Goal: Task Accomplishment & Management: Manage account settings

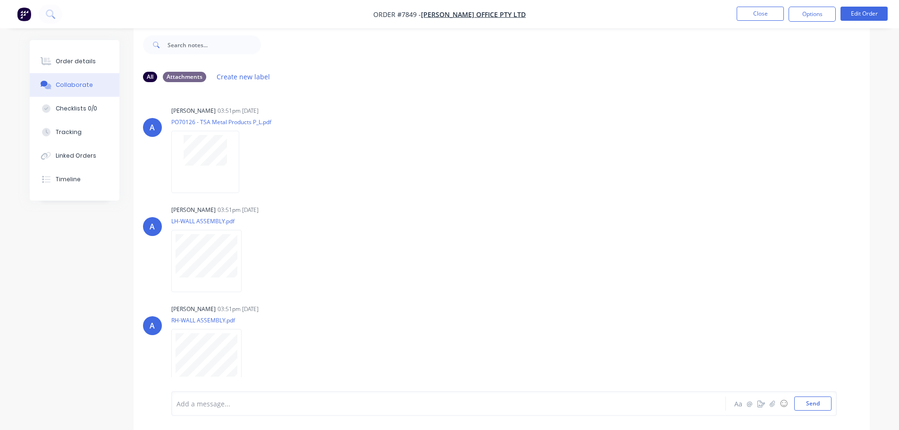
scroll to position [18, 0]
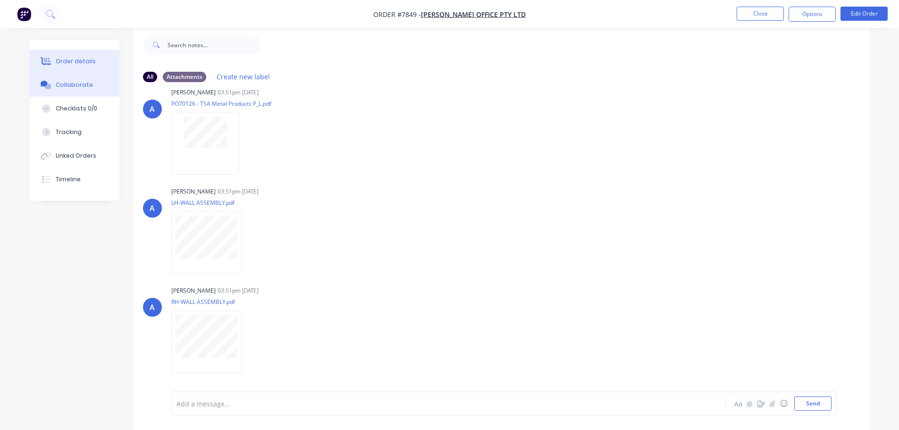
click at [43, 63] on icon at bounding box center [46, 61] width 11 height 8
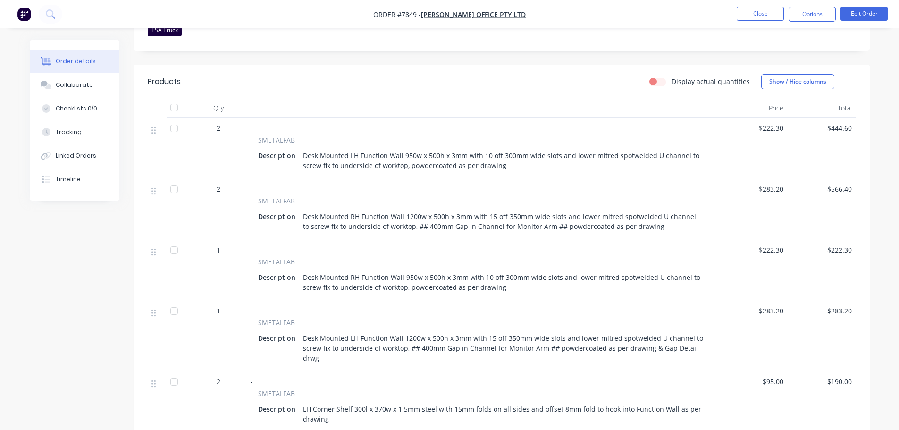
scroll to position [283, 0]
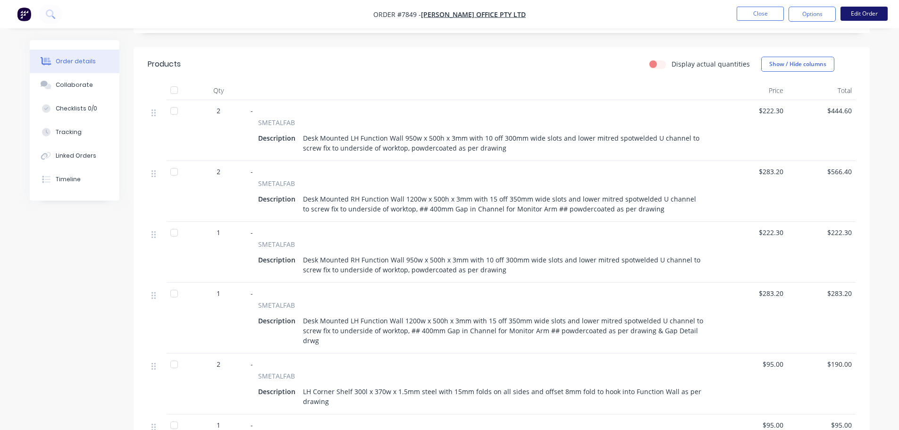
click at [874, 17] on button "Edit Order" at bounding box center [864, 14] width 47 height 14
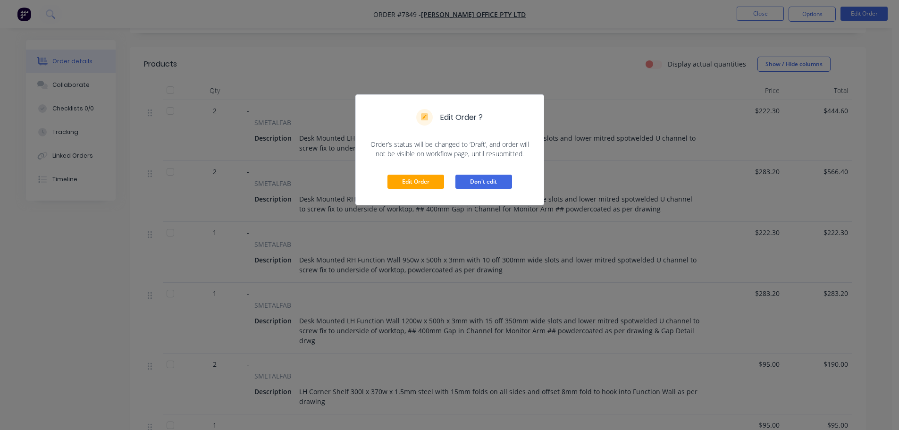
click at [495, 182] on button "Don't edit" at bounding box center [484, 182] width 57 height 14
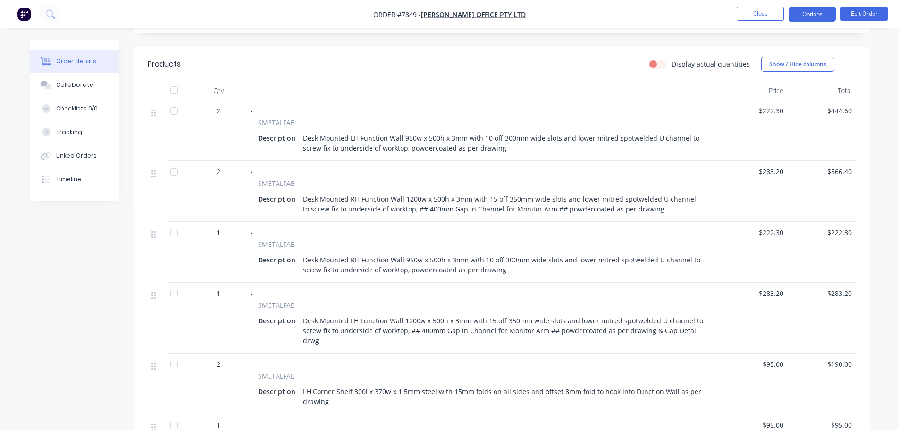
click at [821, 10] on button "Options" at bounding box center [812, 14] width 47 height 15
click at [861, 34] on div "Created by [PERSON_NAME] Created [DATE] Required [DATE] Assigned to HL MYOB Ord…" at bounding box center [502, 239] width 736 height 964
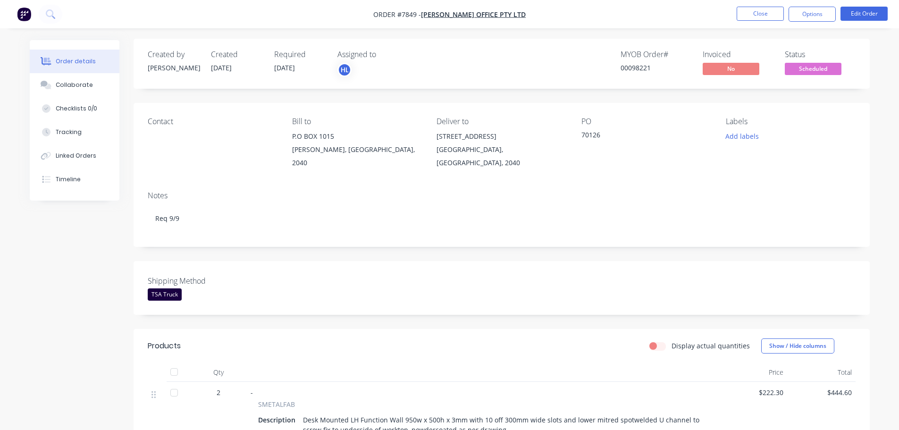
scroll to position [0, 0]
click at [814, 69] on span "Scheduled" at bounding box center [813, 70] width 57 height 12
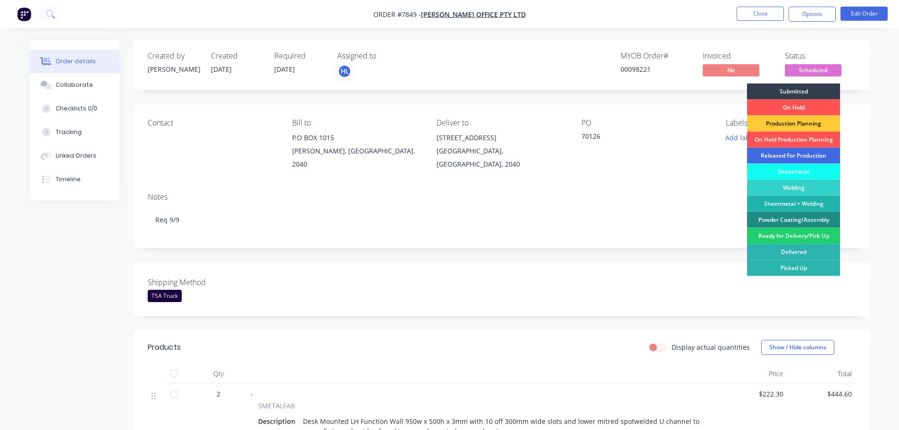
click at [810, 155] on div "Released For Production" at bounding box center [793, 156] width 93 height 16
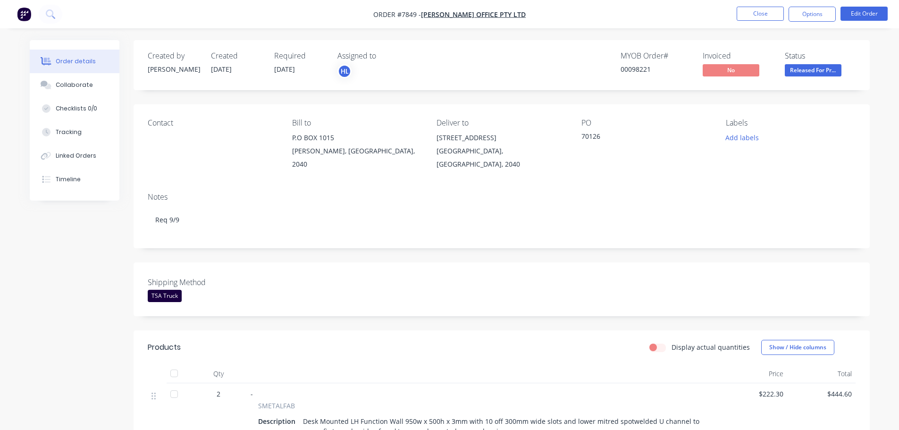
click at [25, 10] on img "button" at bounding box center [24, 14] width 14 height 14
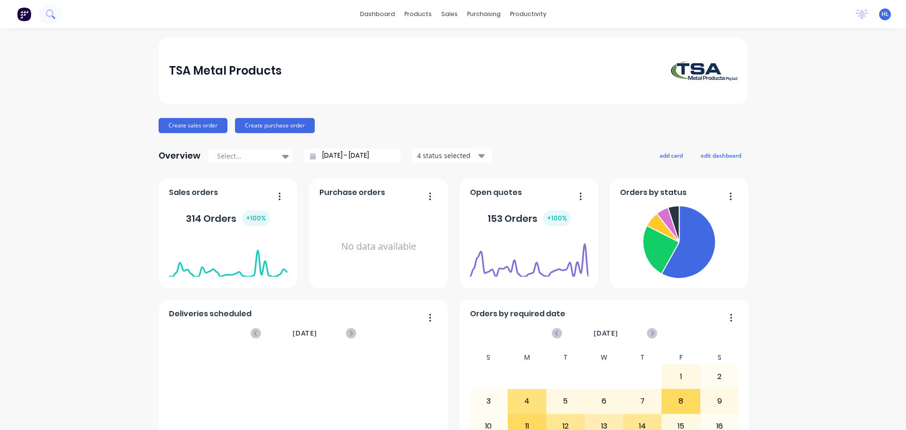
click at [46, 14] on icon at bounding box center [50, 13] width 8 height 8
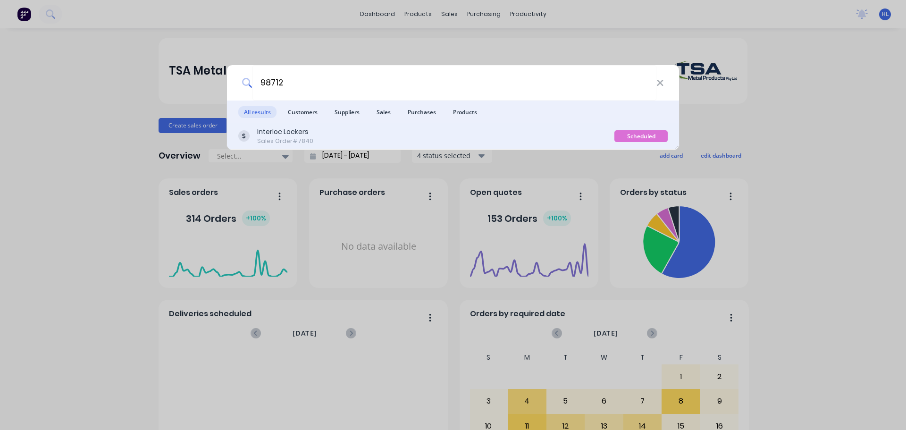
type input "98712"
click at [294, 140] on div "Sales Order #7840" at bounding box center [285, 141] width 56 height 8
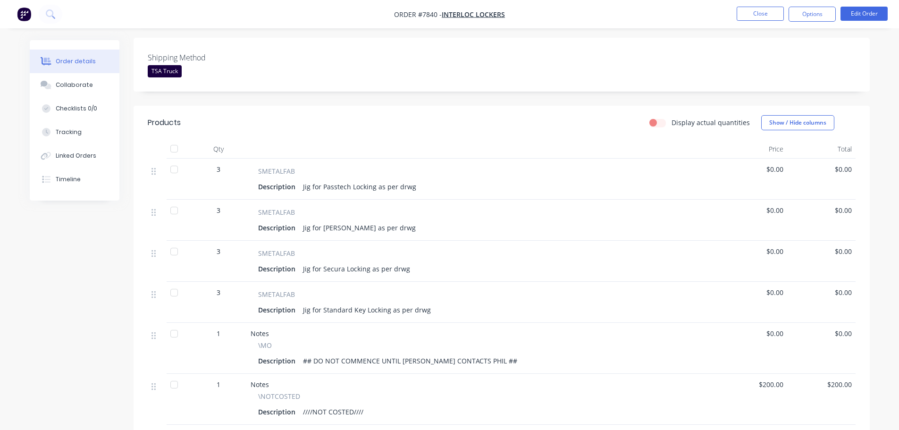
scroll to position [236, 0]
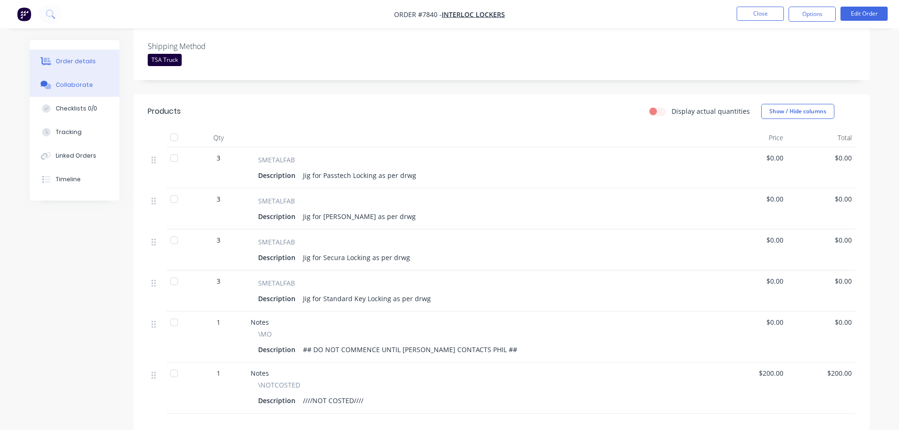
click at [65, 80] on button "Collaborate" at bounding box center [75, 85] width 90 height 24
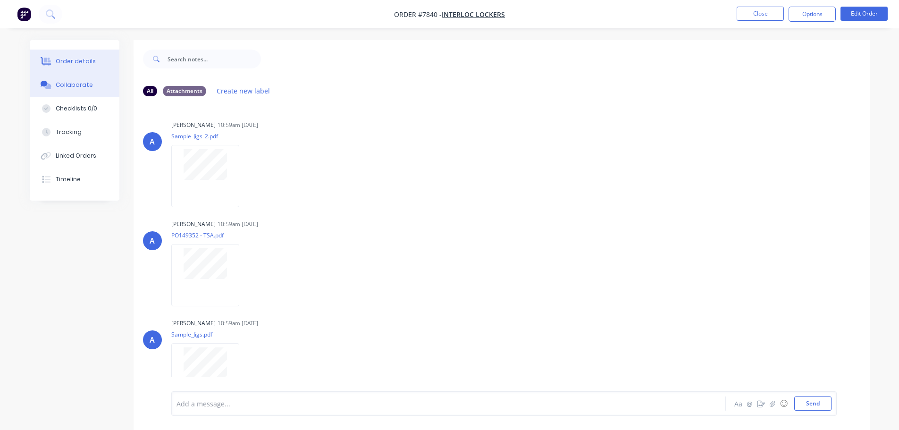
click at [70, 65] on div "Order details" at bounding box center [76, 61] width 40 height 8
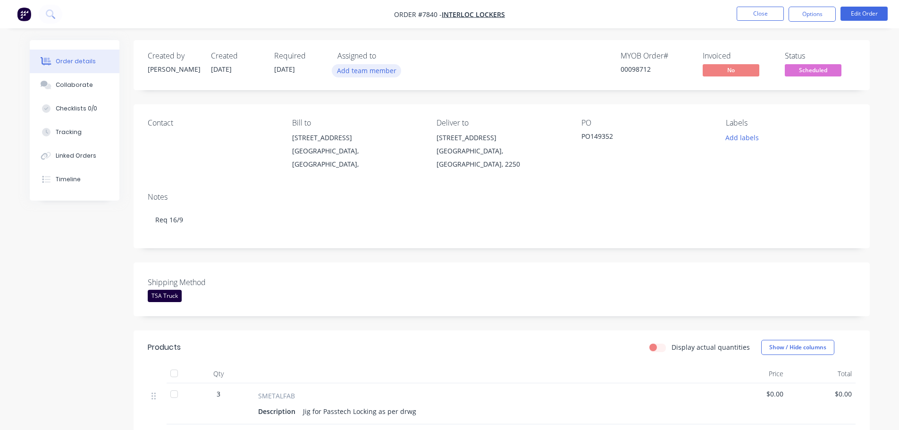
click at [354, 67] on button "Add team member" at bounding box center [366, 70] width 69 height 13
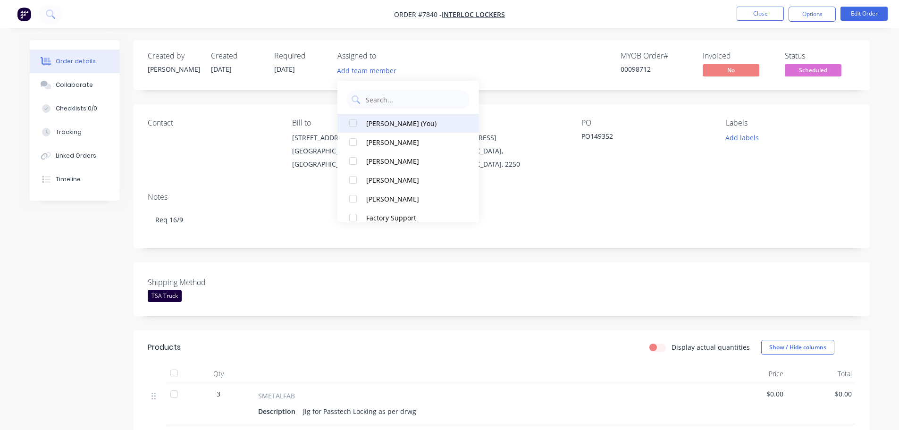
click at [355, 122] on div at bounding box center [353, 123] width 19 height 19
click at [25, 16] on img "button" at bounding box center [24, 14] width 14 height 14
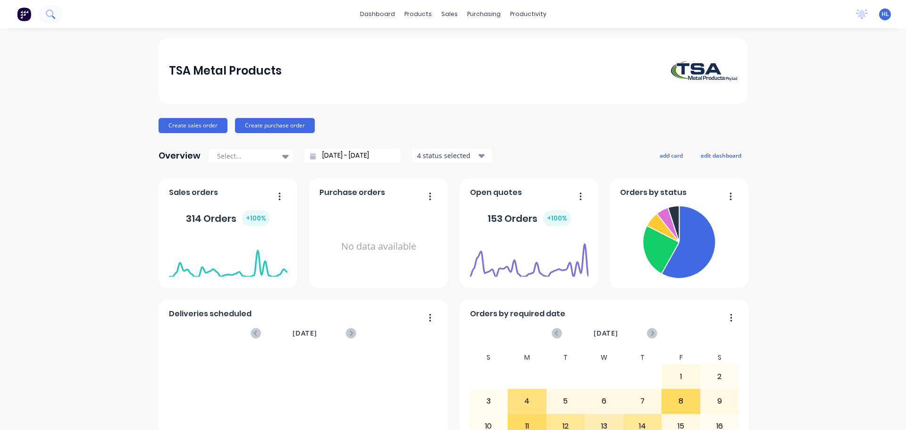
click at [50, 12] on icon at bounding box center [50, 13] width 9 height 9
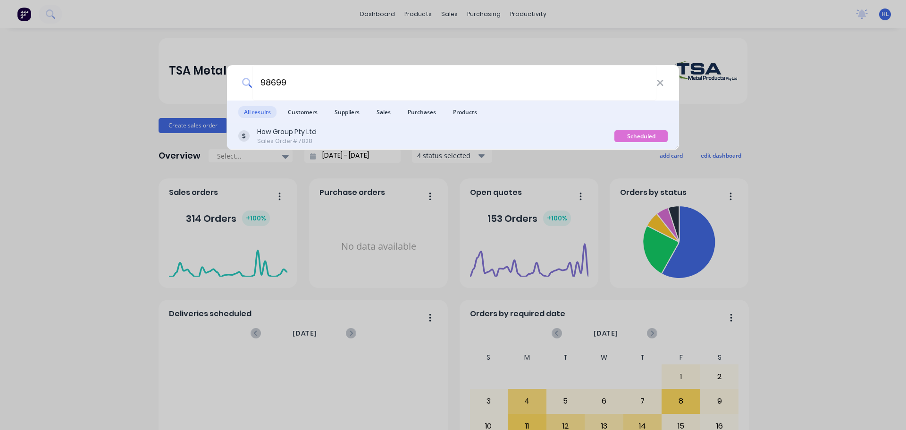
type input "98699"
click at [298, 138] on div "Sales Order #7828" at bounding box center [286, 141] width 59 height 8
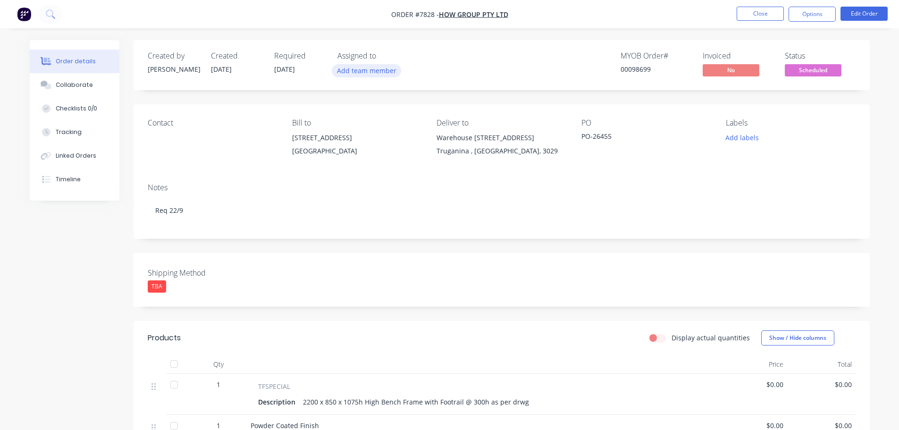
click at [378, 77] on button "Add team member" at bounding box center [366, 70] width 69 height 13
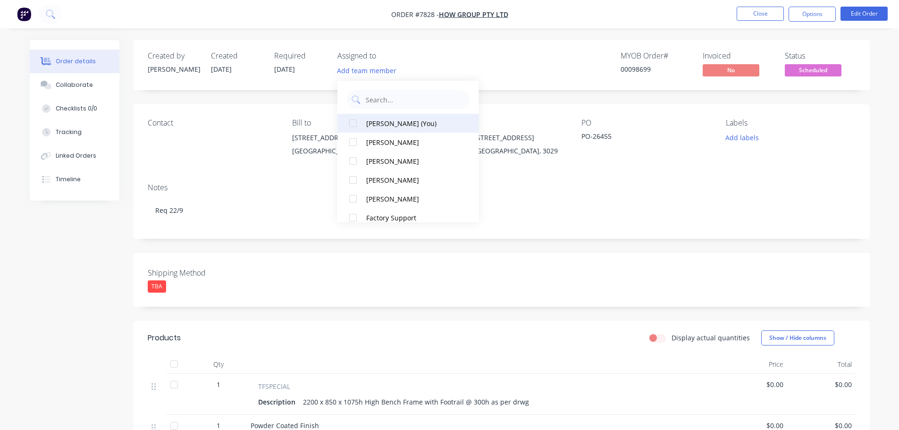
click at [355, 124] on div at bounding box center [353, 123] width 19 height 19
click at [93, 290] on div "Created by [PERSON_NAME] Created [DATE] Required [DATE] Assigned to HL MYOB Ord…" at bounding box center [450, 352] width 840 height 624
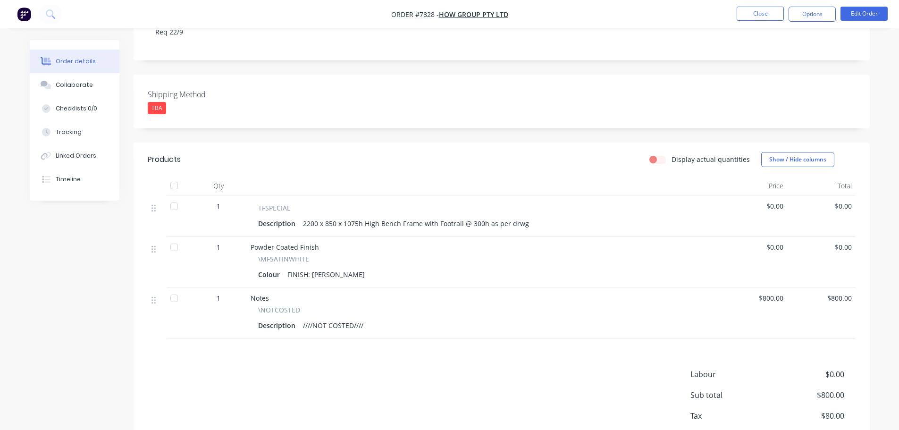
scroll to position [189, 0]
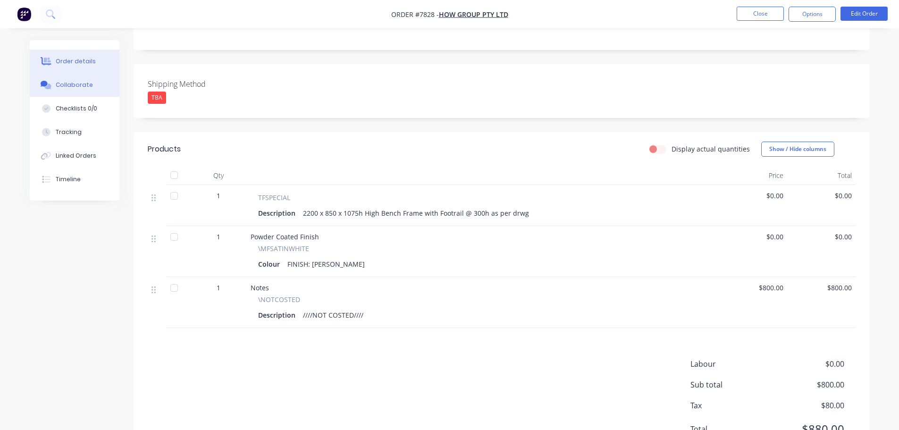
click at [76, 85] on div "Collaborate" at bounding box center [74, 85] width 37 height 8
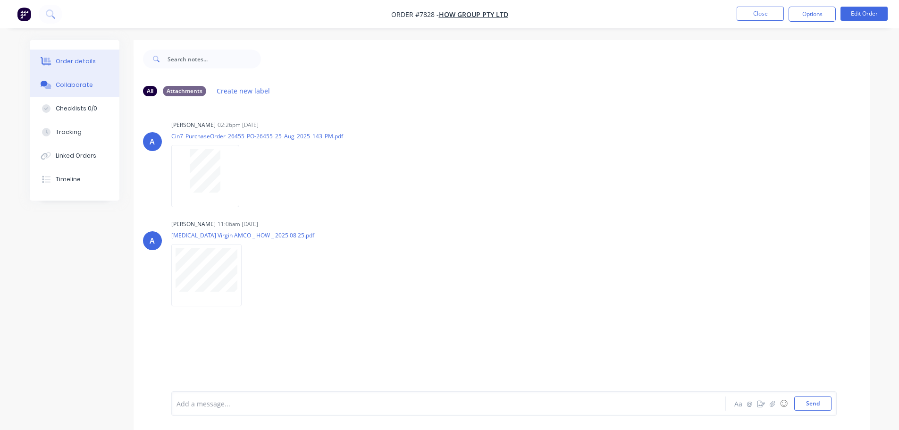
click at [68, 57] on button "Order details" at bounding box center [75, 62] width 90 height 24
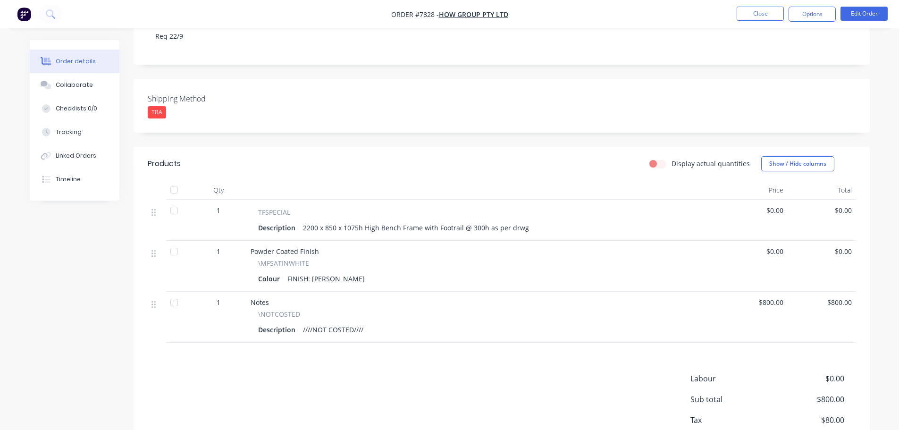
scroll to position [189, 0]
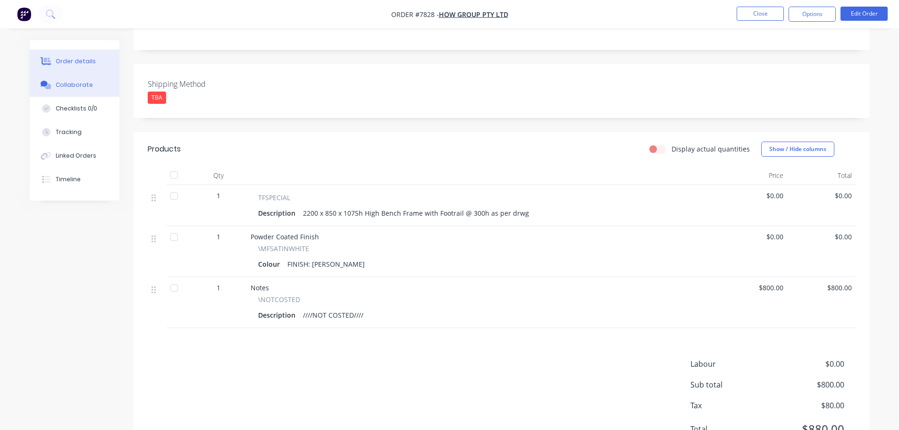
click at [79, 80] on button "Collaborate" at bounding box center [75, 85] width 90 height 24
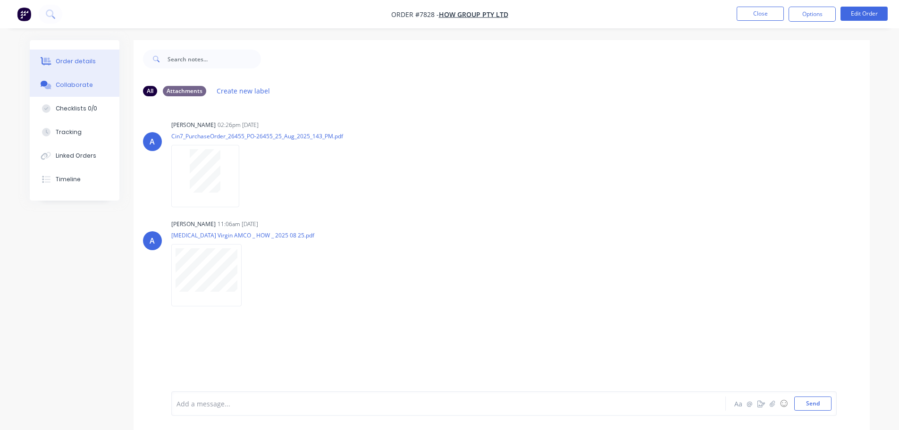
click at [70, 59] on div "Order details" at bounding box center [76, 61] width 40 height 8
